Goal: Information Seeking & Learning: Learn about a topic

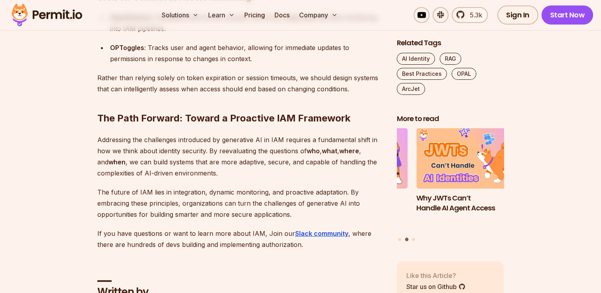
click at [189, 90] on p "Rather than relying solely on token expiration or session timeouts, we should d…" at bounding box center [240, 83] width 287 height 22
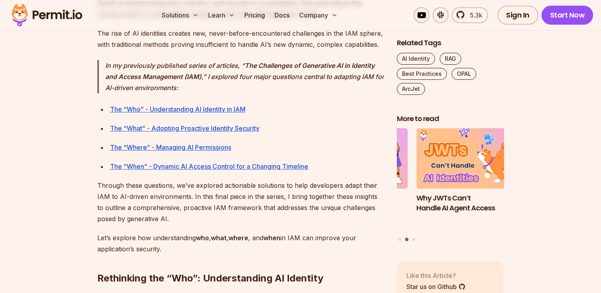
scroll to position [540, 0]
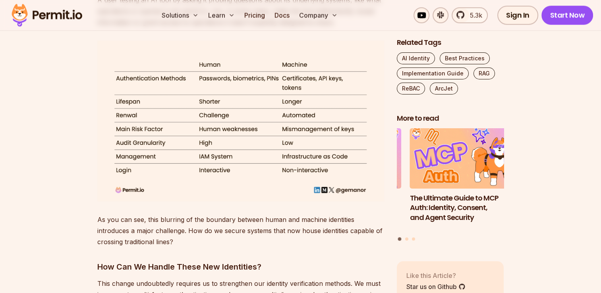
scroll to position [1240, 0]
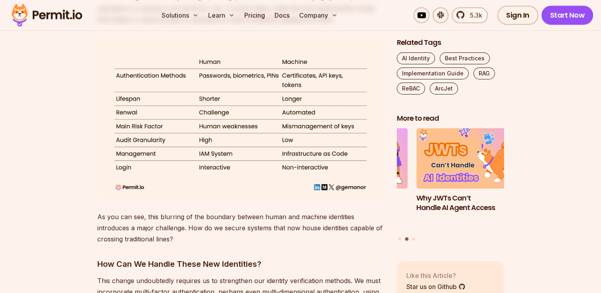
click at [166, 229] on p "As you can see, this blurring of the boundary between human and machine identit…" at bounding box center [240, 227] width 287 height 33
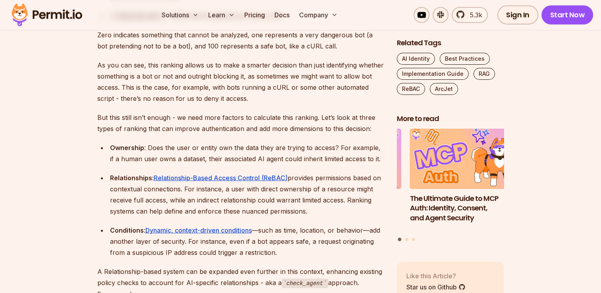
scroll to position [1812, 0]
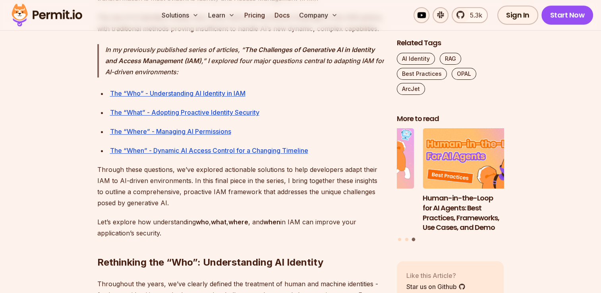
click at [222, 180] on p "Through these questions, we’ve explored actionable solutions to help developers…" at bounding box center [240, 186] width 287 height 44
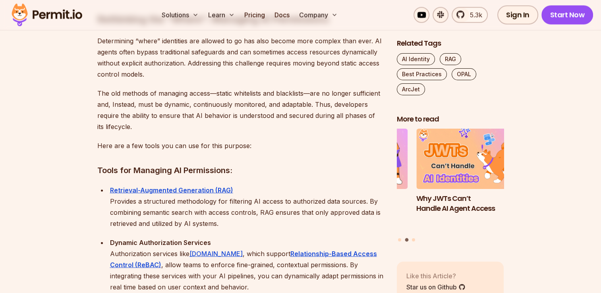
scroll to position [1637, 0]
